Goal: Task Accomplishment & Management: Manage account settings

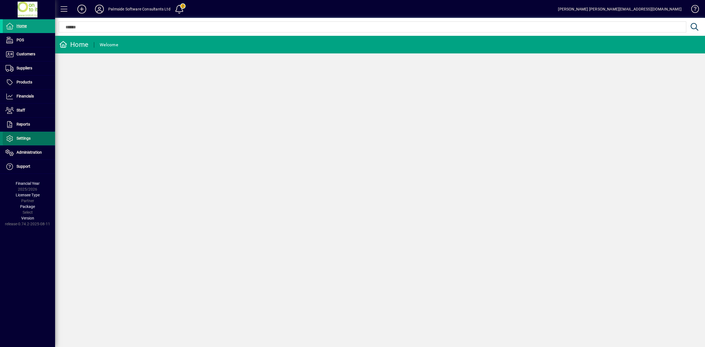
click at [28, 140] on span "Settings" at bounding box center [24, 138] width 14 height 4
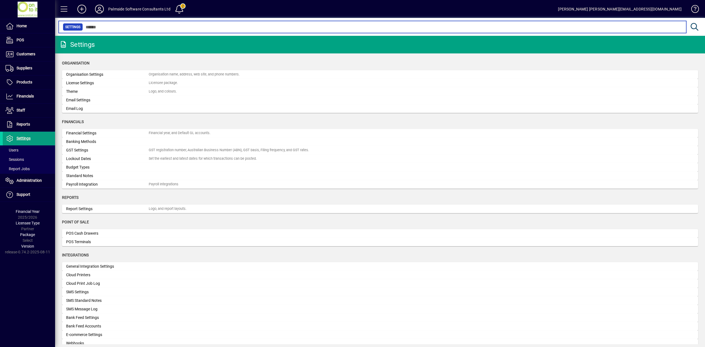
click at [137, 26] on input "text" at bounding box center [382, 27] width 599 height 8
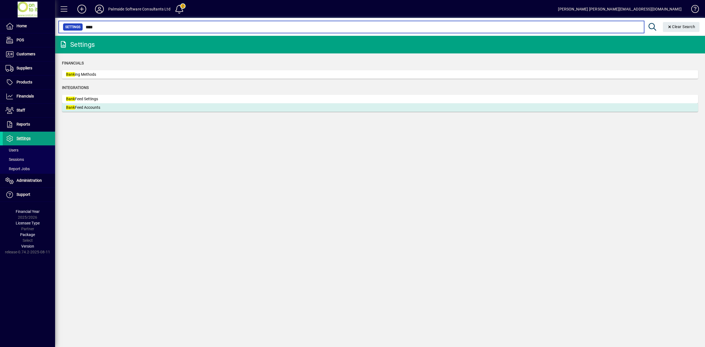
type input "****"
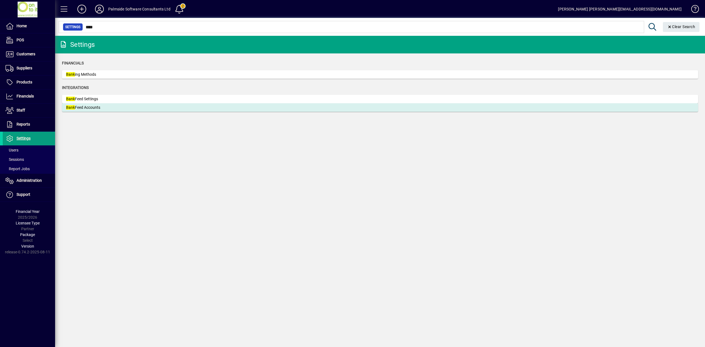
click at [95, 109] on div "Bank Feed Accounts" at bounding box center [107, 108] width 83 height 6
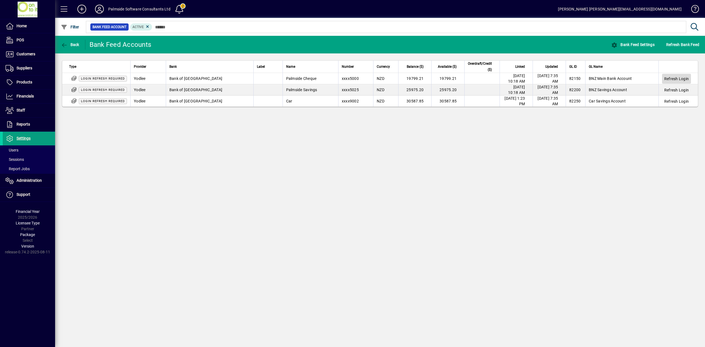
click at [681, 78] on span "Refresh Login" at bounding box center [676, 79] width 24 height 6
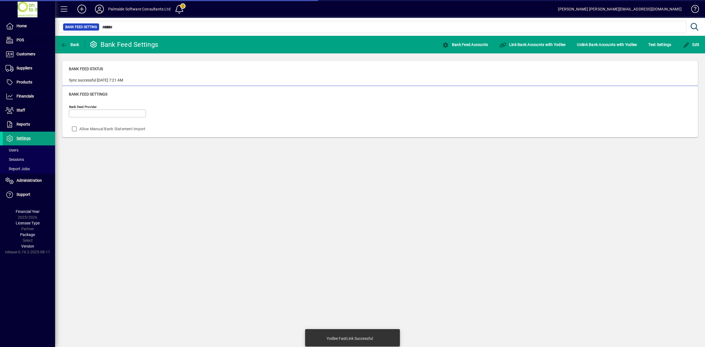
type input "******"
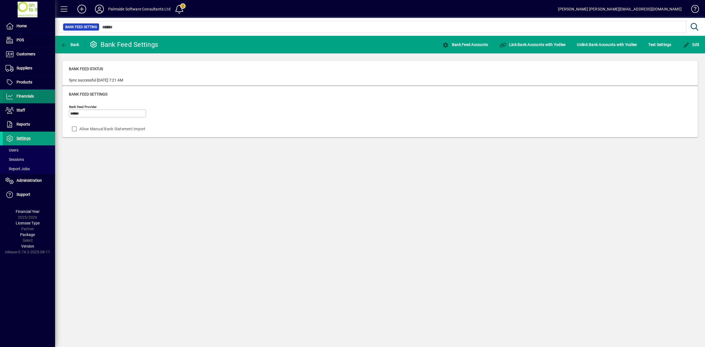
click at [41, 94] on span at bounding box center [29, 96] width 52 height 13
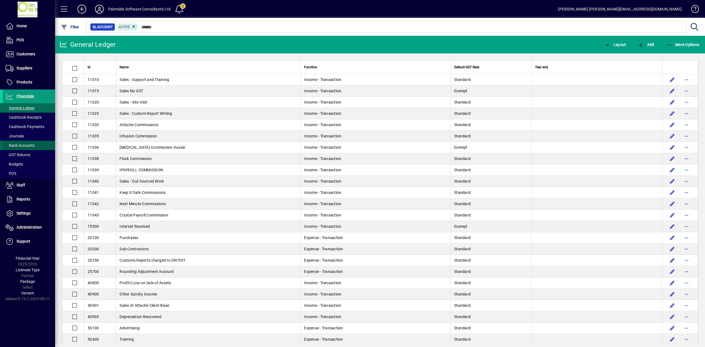
click at [32, 145] on span "Bank Accounts" at bounding box center [20, 145] width 29 height 4
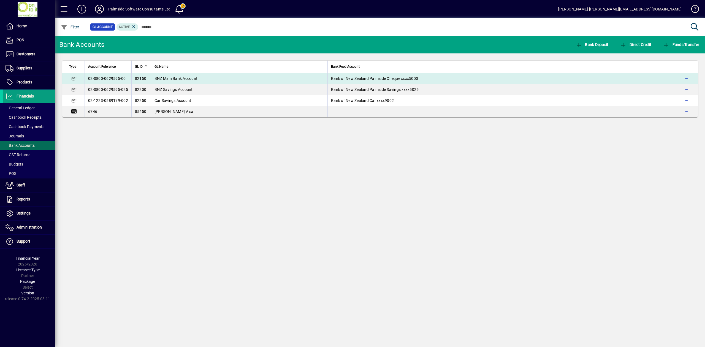
click at [307, 77] on td "BNZ Main Bank Account" at bounding box center [239, 78] width 176 height 11
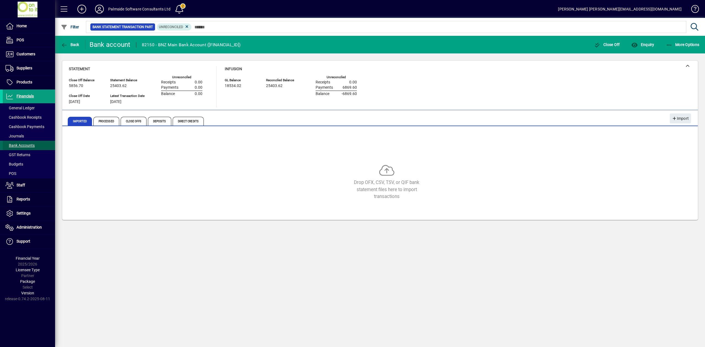
click at [29, 145] on span "Bank Accounts" at bounding box center [20, 145] width 29 height 4
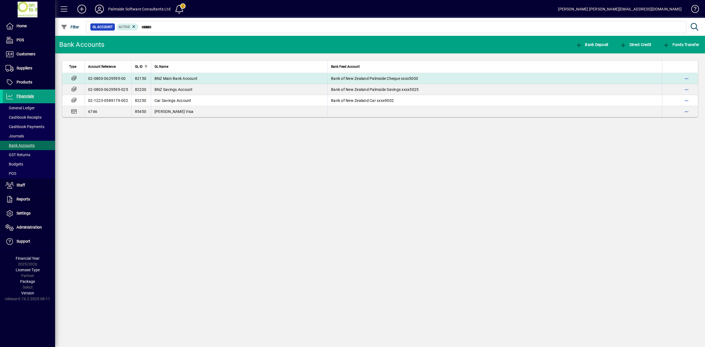
click at [175, 76] on span "BNZ Main Bank Account" at bounding box center [175, 78] width 43 height 4
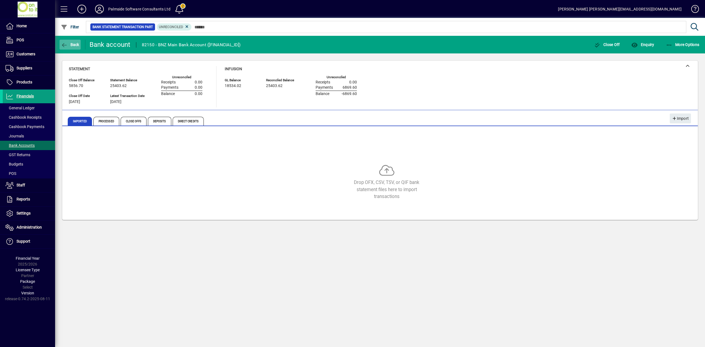
click at [71, 45] on span "Back" at bounding box center [70, 44] width 18 height 4
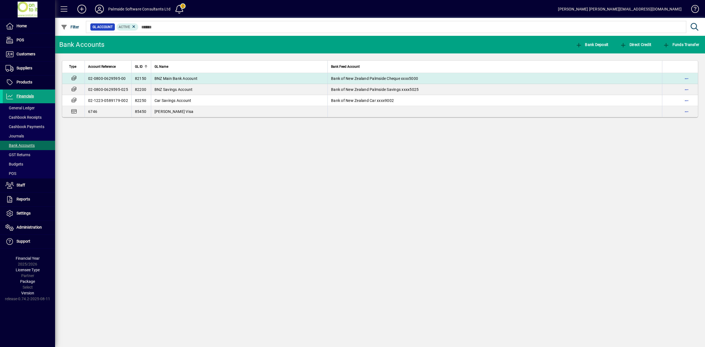
click at [168, 80] on span "BNZ Main Bank Account" at bounding box center [175, 78] width 43 height 4
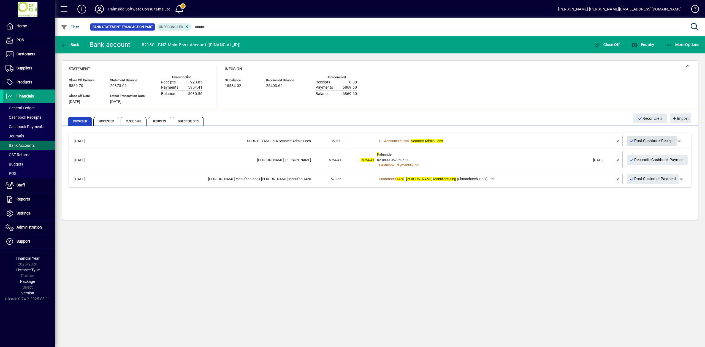
click at [643, 140] on span "Post Cashbook Receipt" at bounding box center [651, 140] width 45 height 9
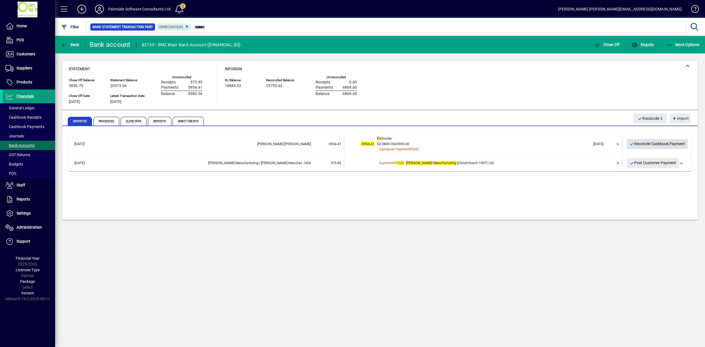
click at [641, 143] on span "Reconcile Cashbook Payment" at bounding box center [657, 143] width 56 height 9
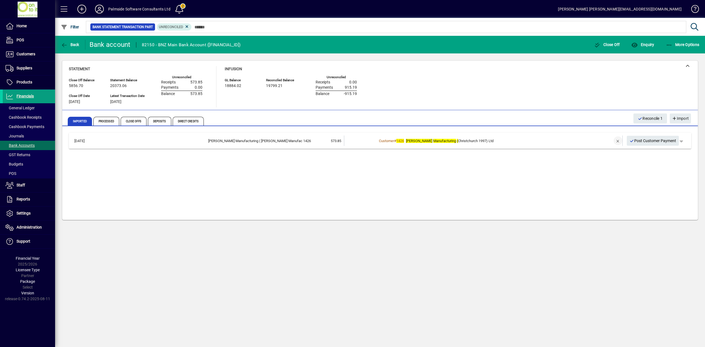
click at [619, 140] on span "button" at bounding box center [617, 140] width 13 height 13
click at [603, 140] on td at bounding box center [601, 140] width 23 height 10
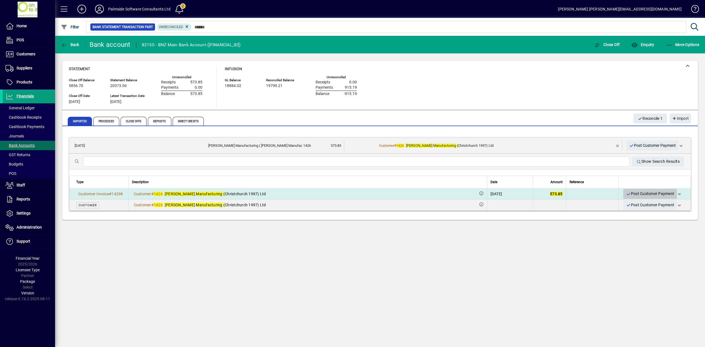
click at [646, 194] on span "Post Customer Payment" at bounding box center [650, 193] width 48 height 9
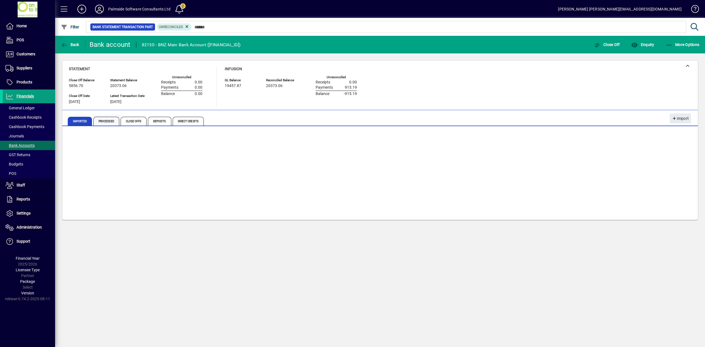
click at [111, 122] on span "Processed" at bounding box center [106, 121] width 26 height 9
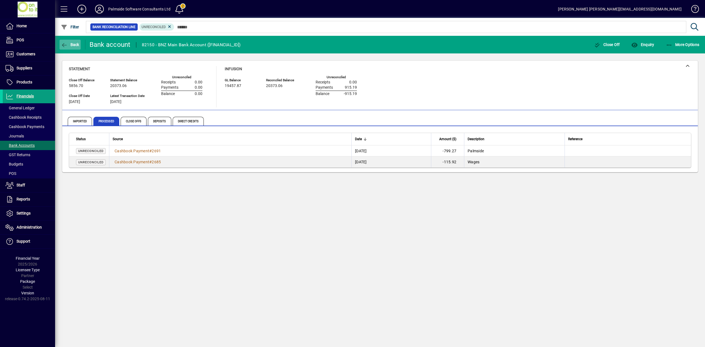
click at [68, 43] on span "Back" at bounding box center [70, 44] width 18 height 4
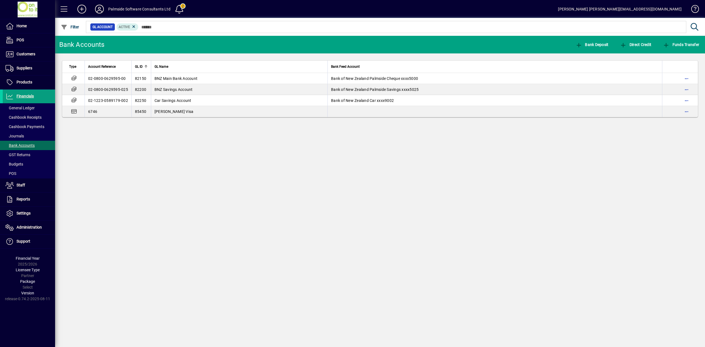
click at [99, 9] on icon at bounding box center [99, 9] width 11 height 9
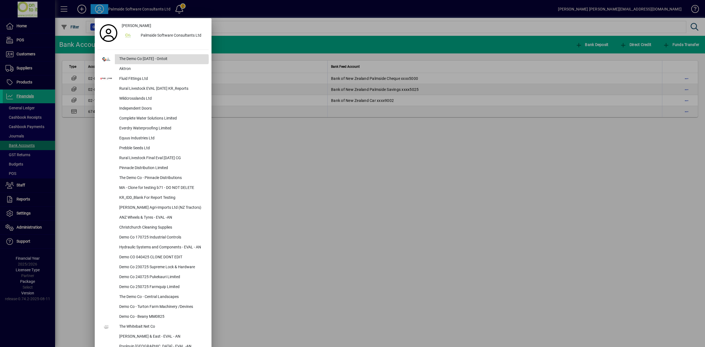
click at [125, 60] on div "The Demo Co Oct 2024 - Ontoit" at bounding box center [162, 59] width 94 height 10
